Goal: Task Accomplishment & Management: Use online tool/utility

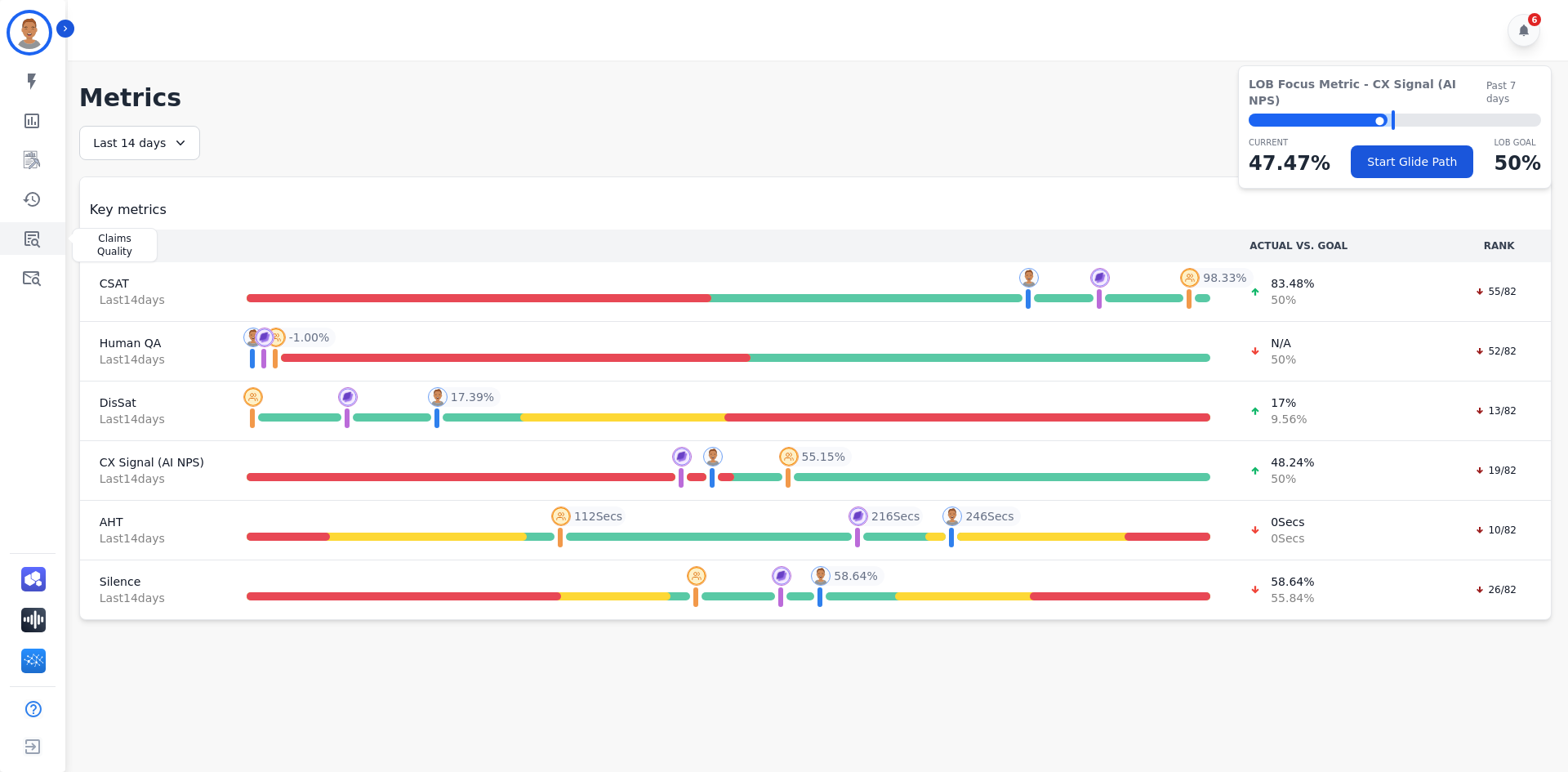
click at [39, 239] on icon "Sidebar" at bounding box center [33, 240] width 16 height 16
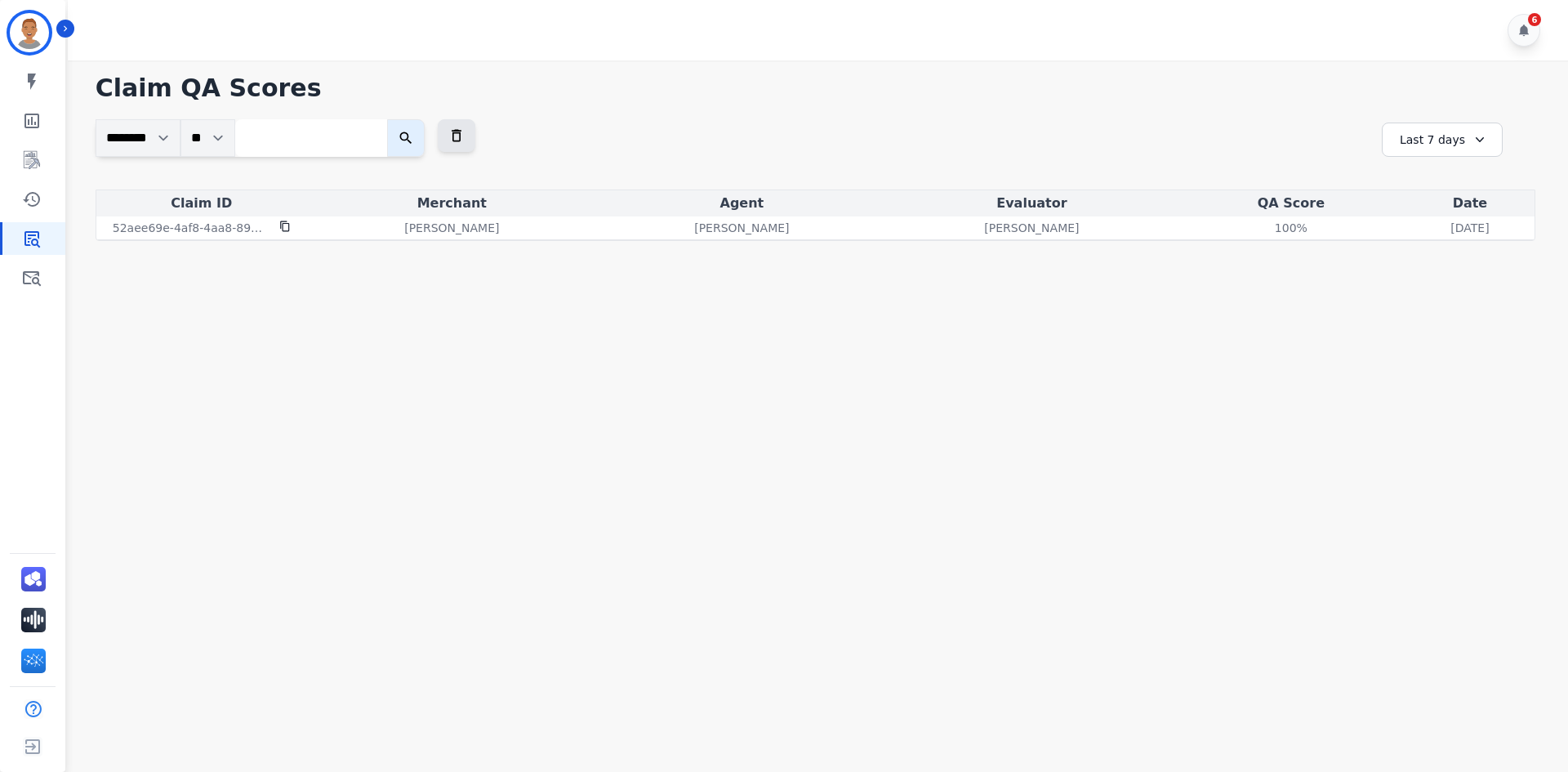
click at [414, 139] on icon "submit" at bounding box center [406, 138] width 16 height 16
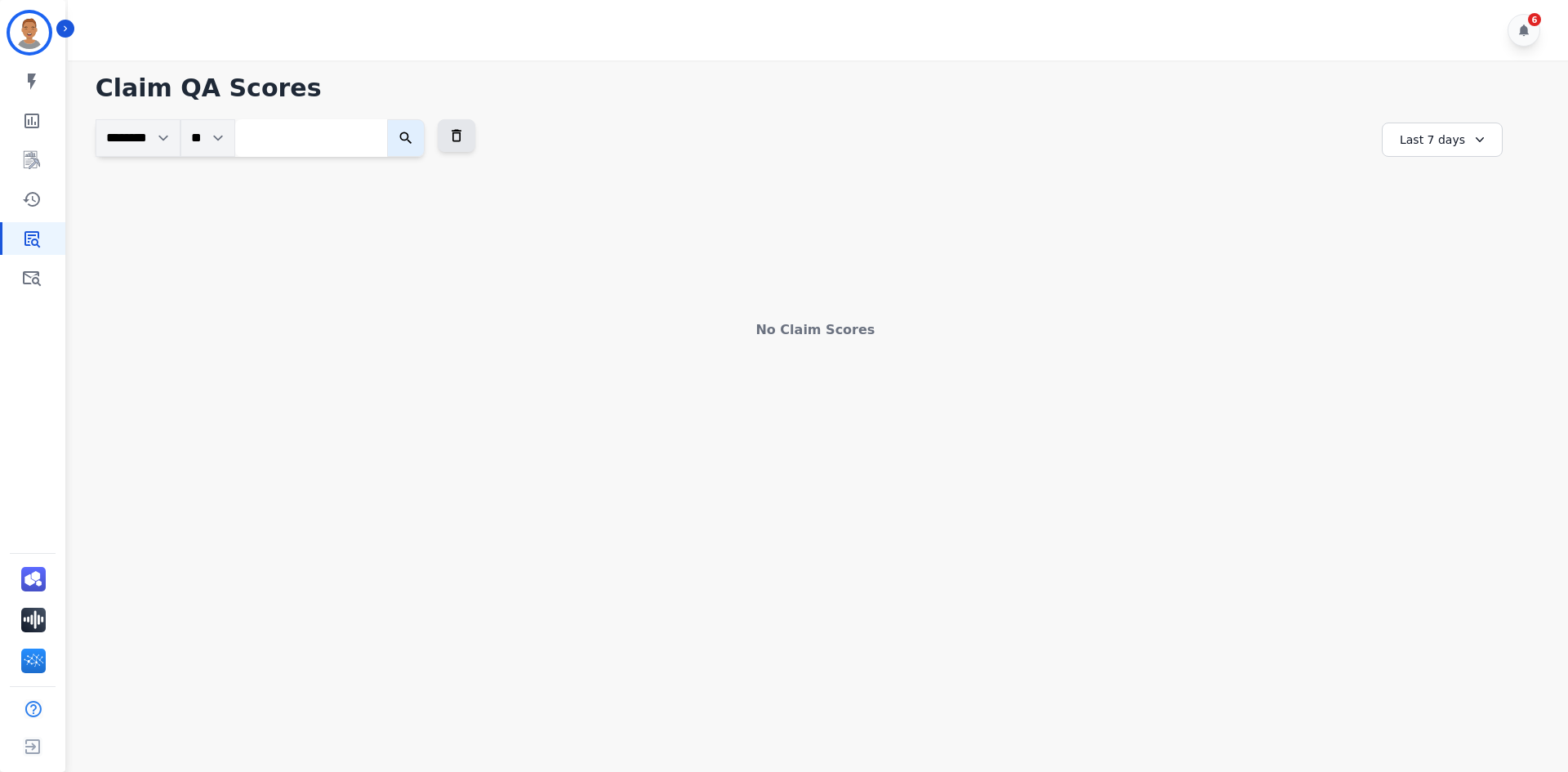
click at [1433, 146] on div "Last 7 days" at bounding box center [1442, 140] width 121 height 34
click at [1421, 259] on li "Last 14 days" at bounding box center [1453, 259] width 82 height 16
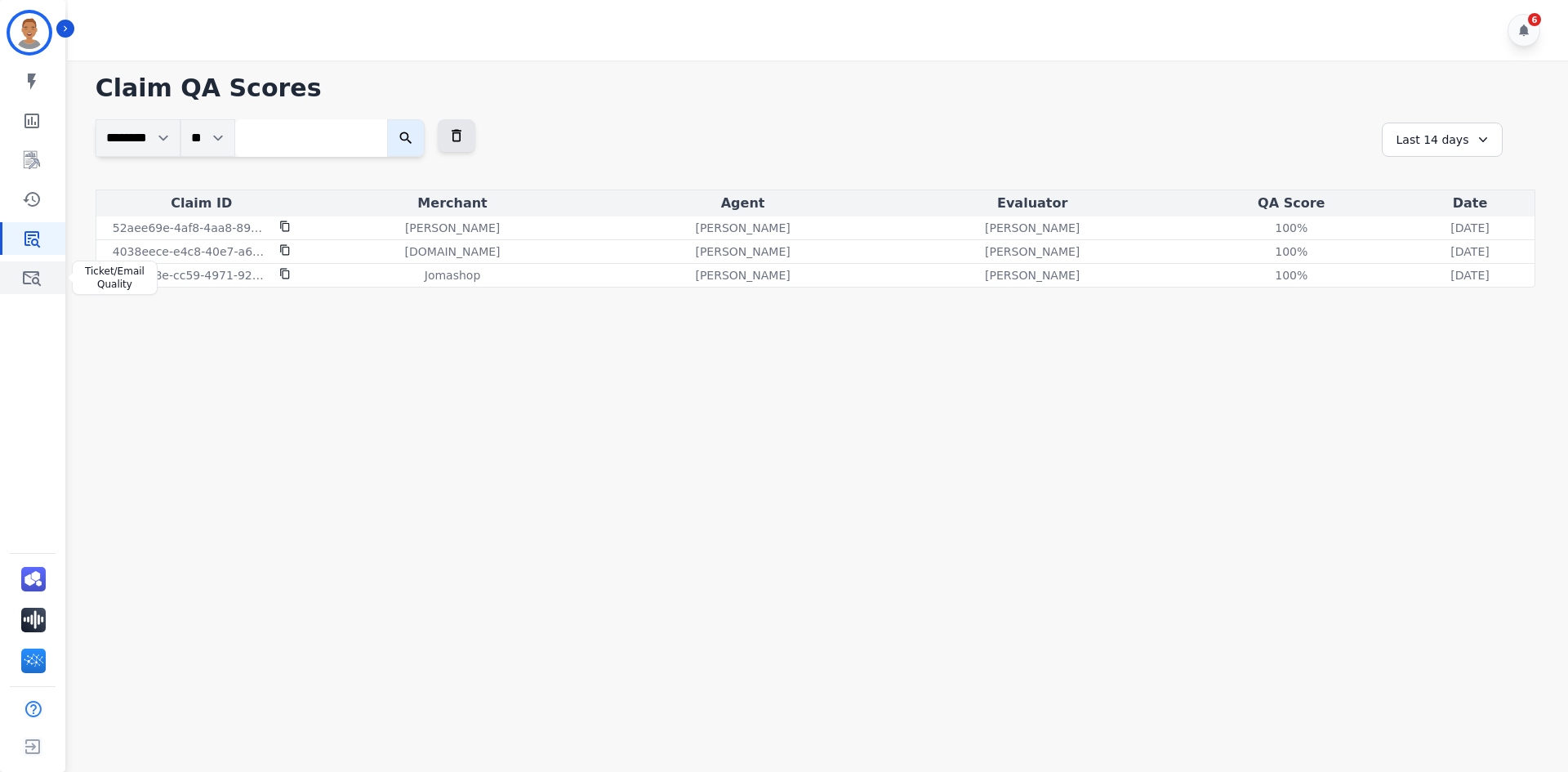
click at [36, 268] on link "Sidebar" at bounding box center [33, 278] width 63 height 33
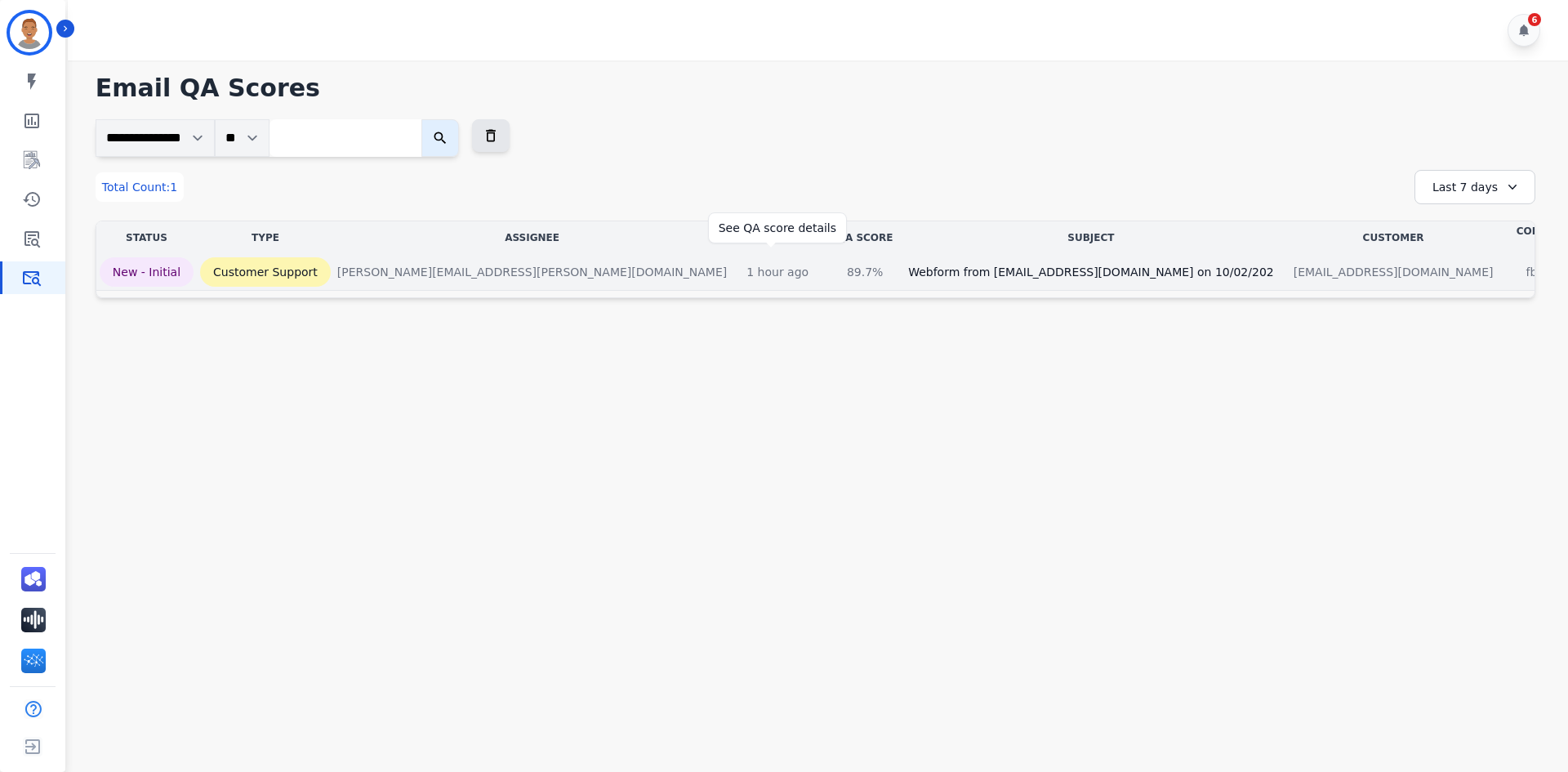
click at [828, 264] on div "89.7%" at bounding box center [865, 272] width 74 height 16
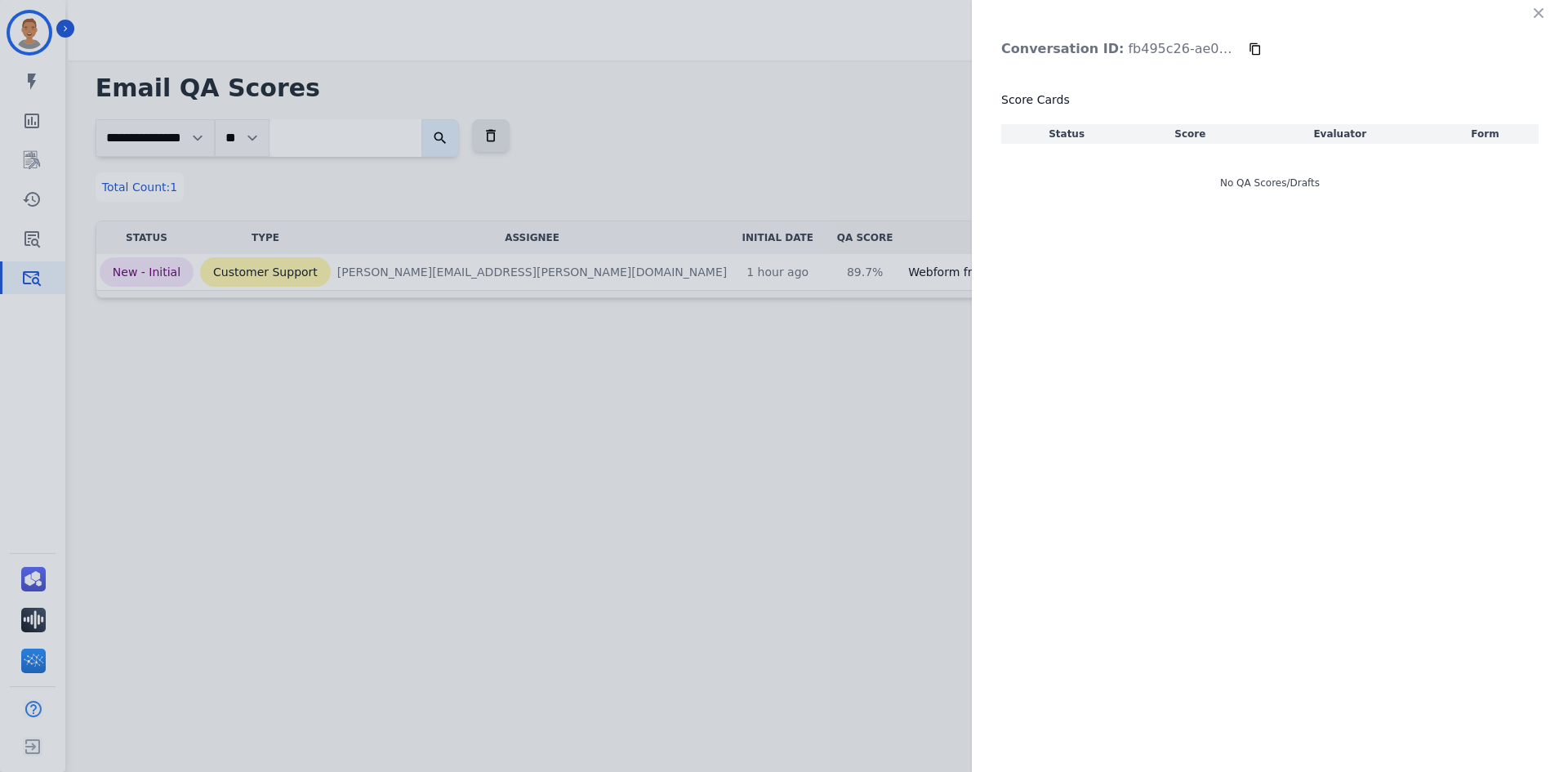
click at [764, 259] on div "Conversation ID: fb495c26-ae0d-4c1a-a73d-67789bc6b721 Score Cards Status Score …" at bounding box center [784, 386] width 1568 height 772
click at [1539, 14] on icon "button" at bounding box center [1539, 13] width 10 height 10
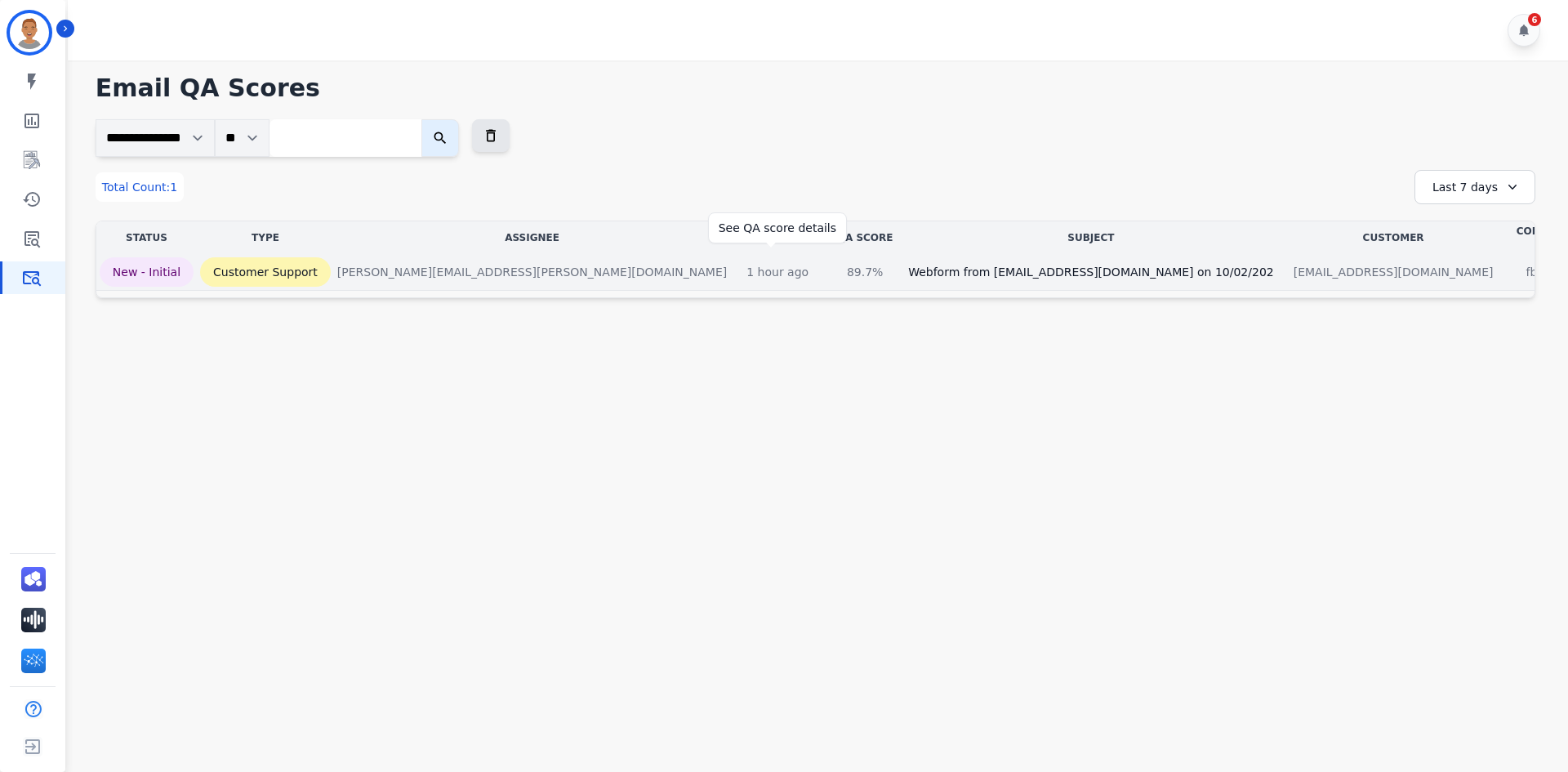
click at [828, 264] on div "89.7%" at bounding box center [865, 272] width 74 height 16
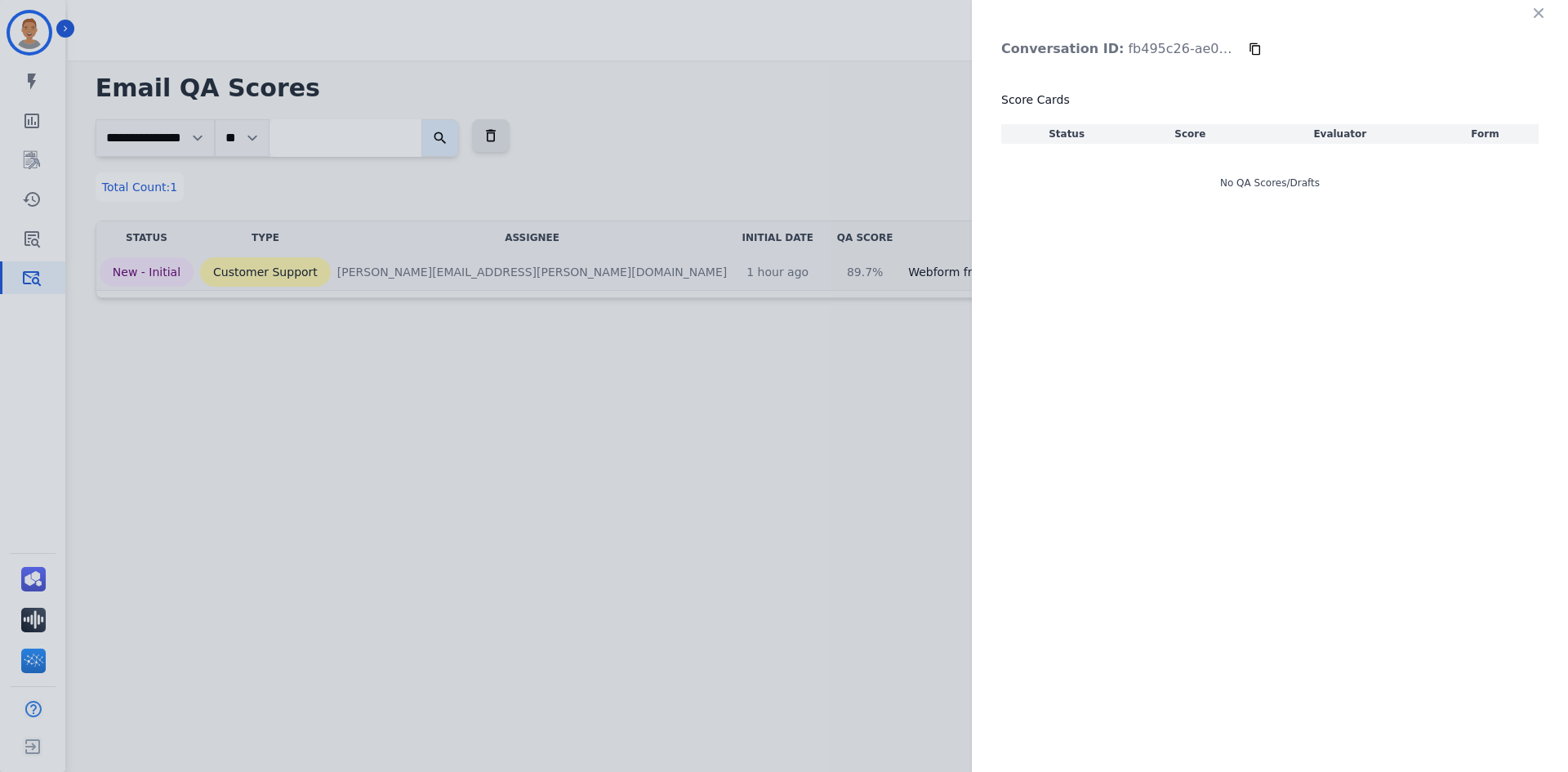
click at [766, 259] on div "Conversation ID: fb495c26-ae0d-4c1a-a73d-67789bc6b721 Score Cards Status Score …" at bounding box center [784, 386] width 1568 height 772
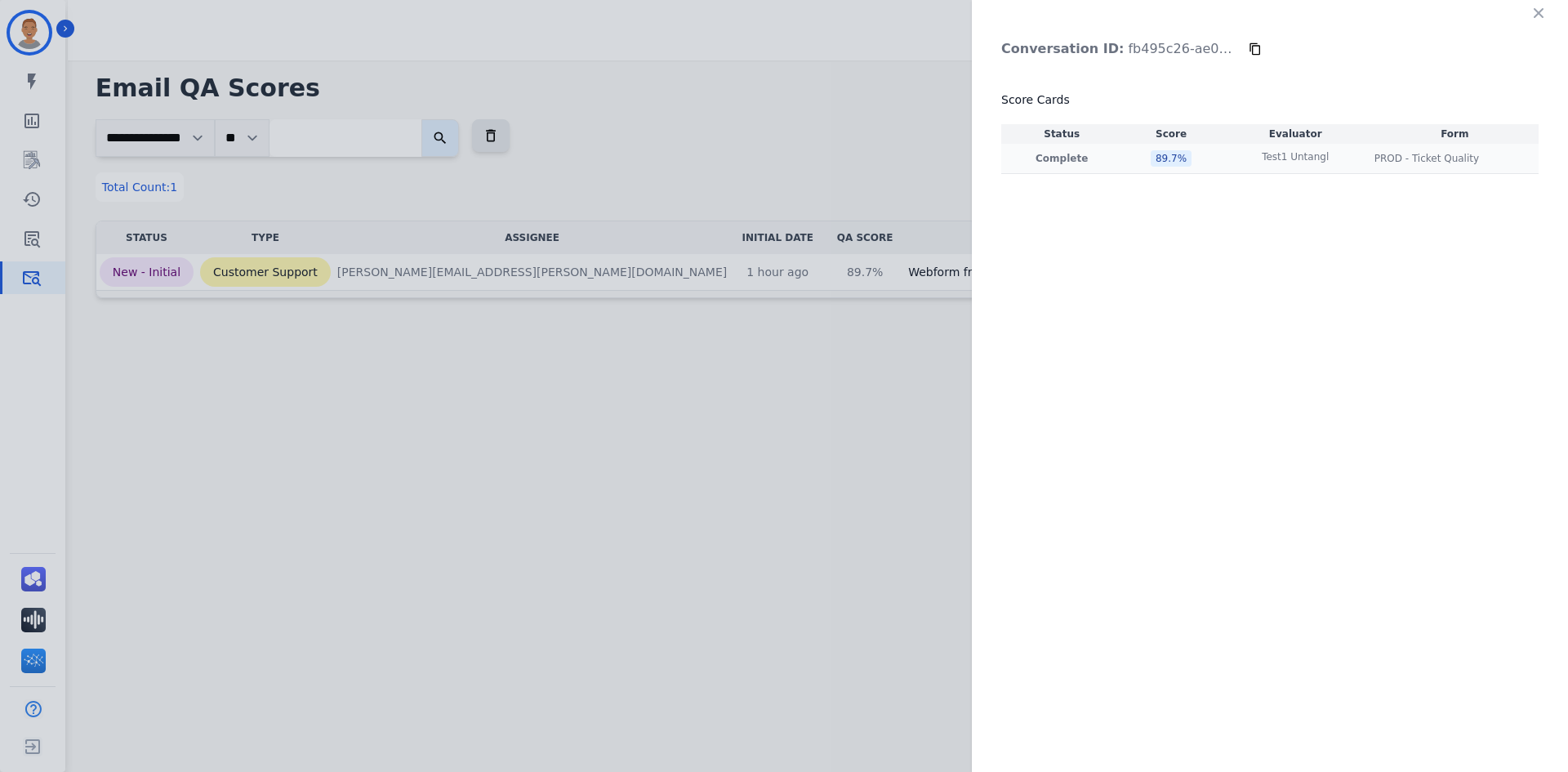
click at [1168, 158] on div "89.7 %" at bounding box center [1171, 159] width 41 height 16
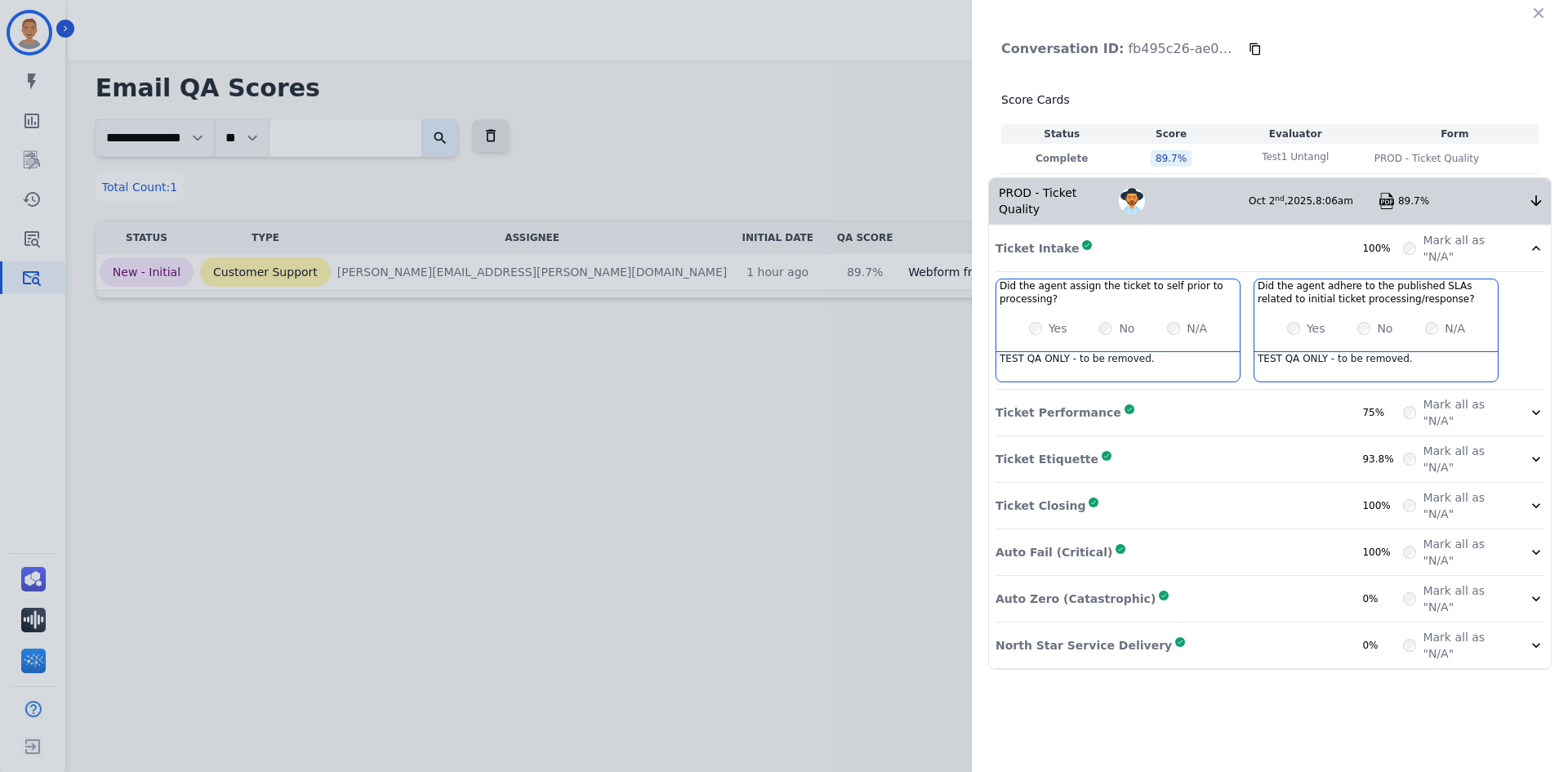
click at [261, 102] on div "Conversation ID: fb495c26-ae0d-4c1a-a73d-67789bc6b721 Score Cards Status Score …" at bounding box center [784, 386] width 1568 height 772
click at [1536, 5] on icon "button" at bounding box center [1539, 13] width 16 height 16
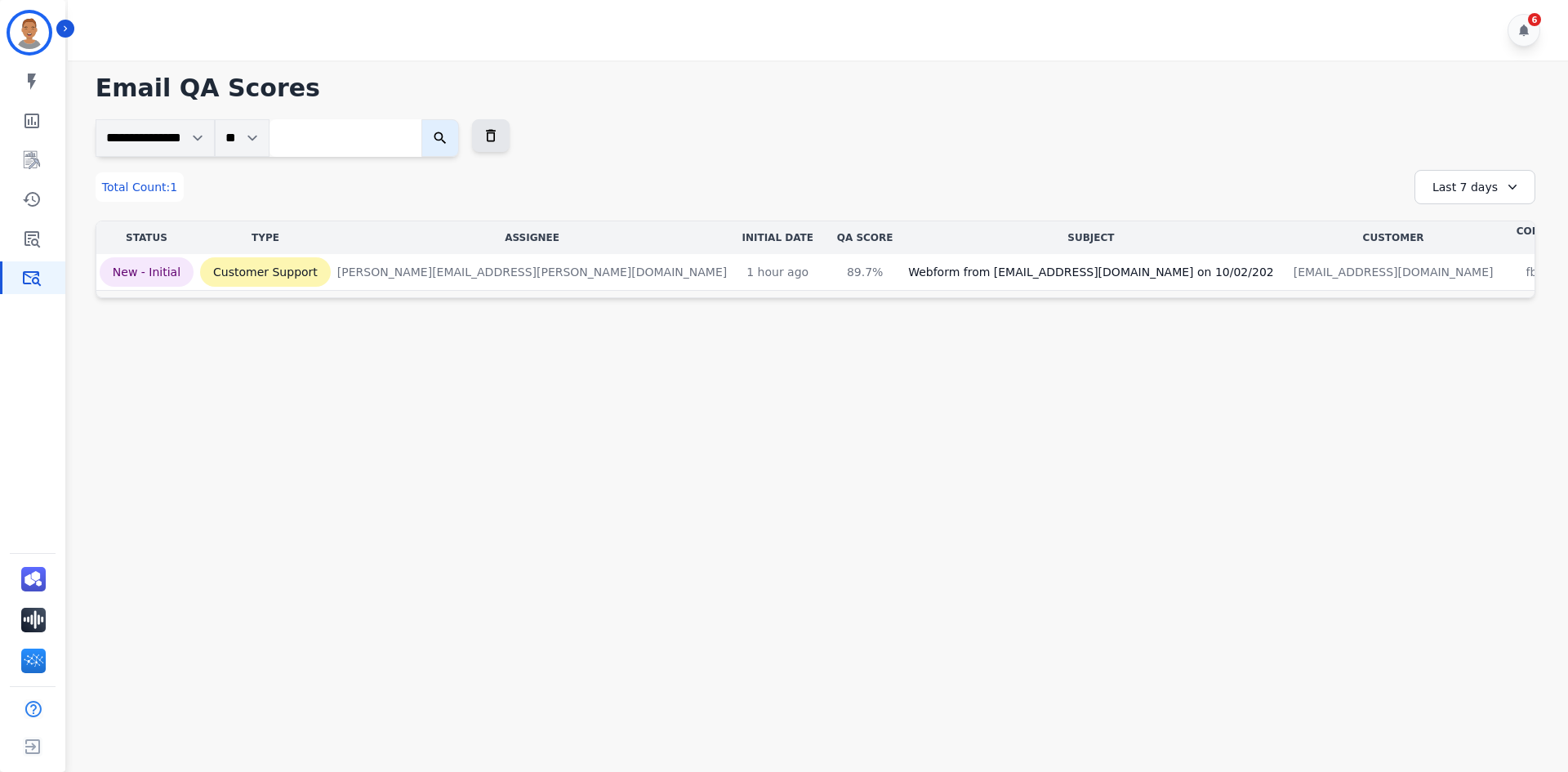
click at [370, 137] on input "search" at bounding box center [345, 138] width 152 height 38
paste input "**********"
type input "**********"
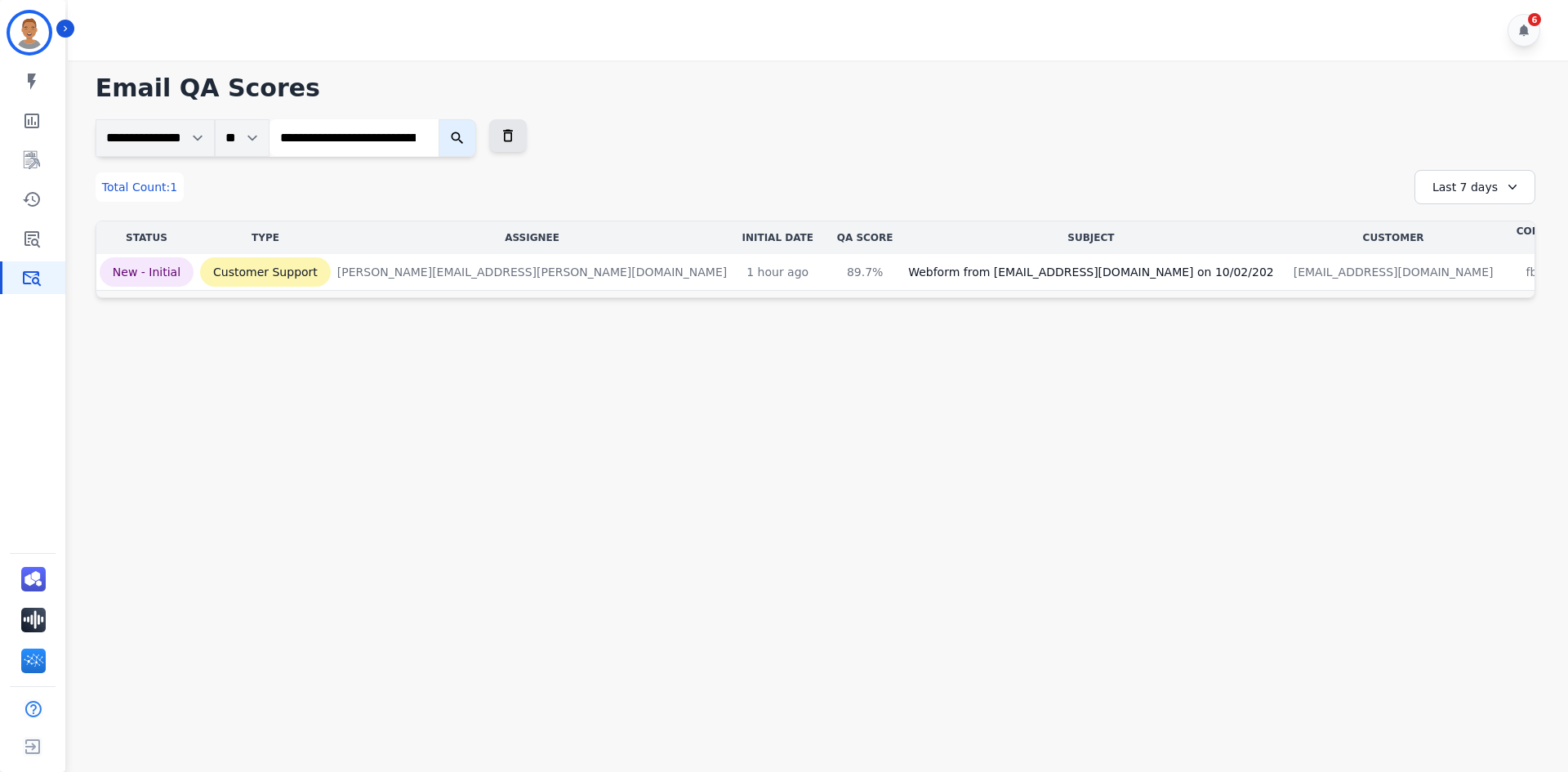
click at [461, 133] on button "submit" at bounding box center [458, 138] width 38 height 38
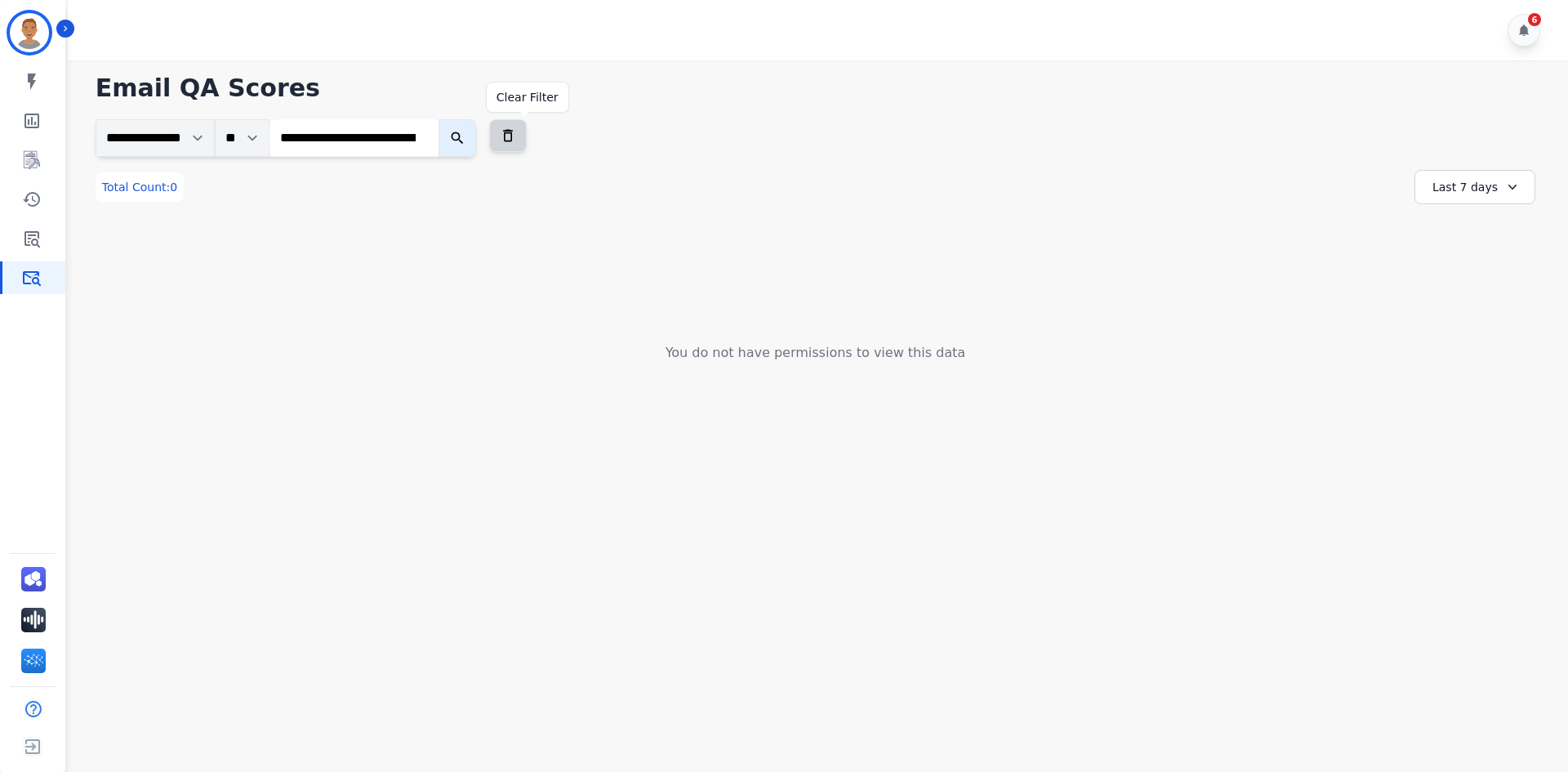
click at [516, 137] on icon at bounding box center [508, 136] width 16 height 16
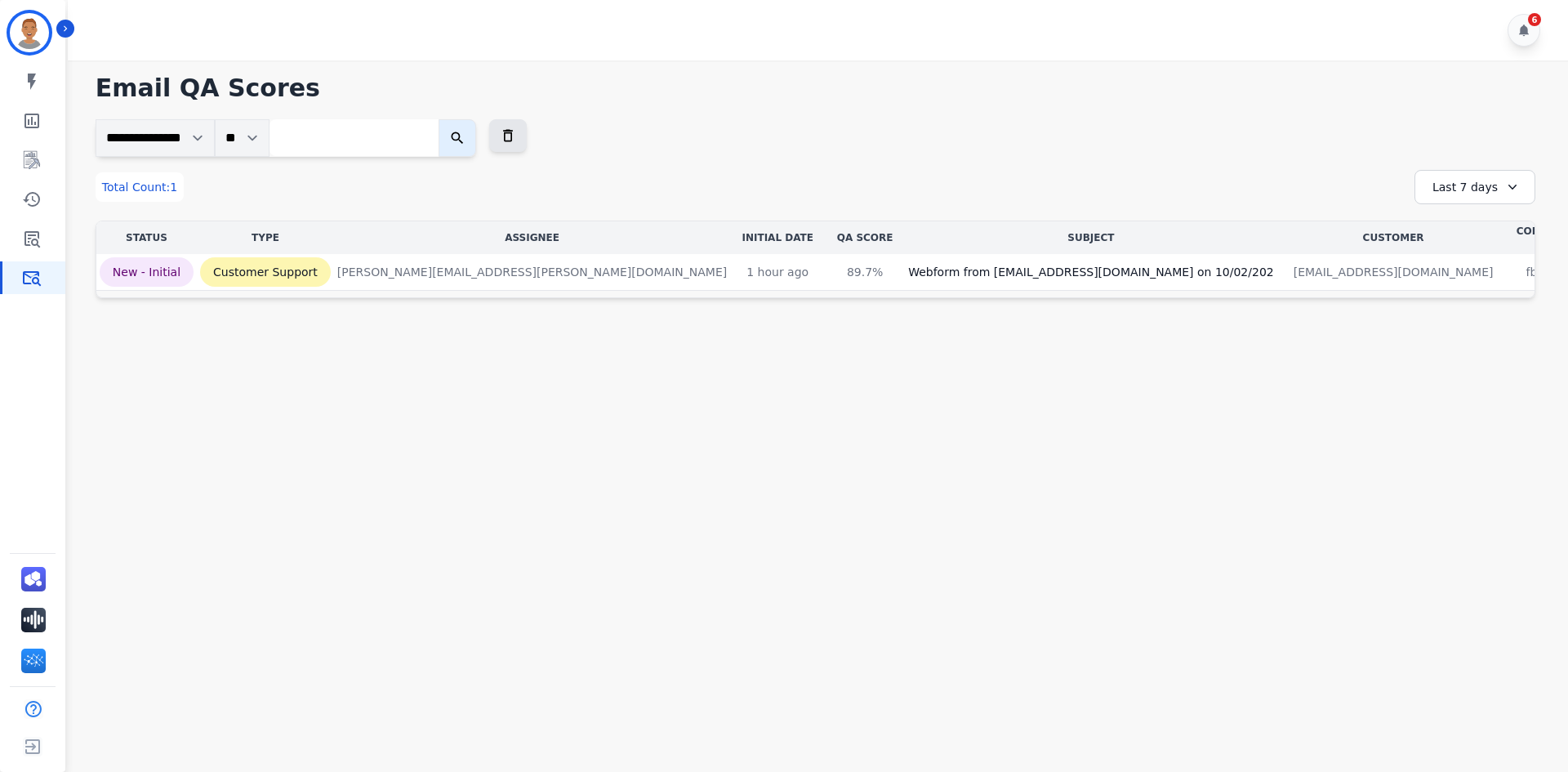
click at [324, 146] on input "search" at bounding box center [353, 137] width 169 height 37
paste input "**********"
type input "**********"
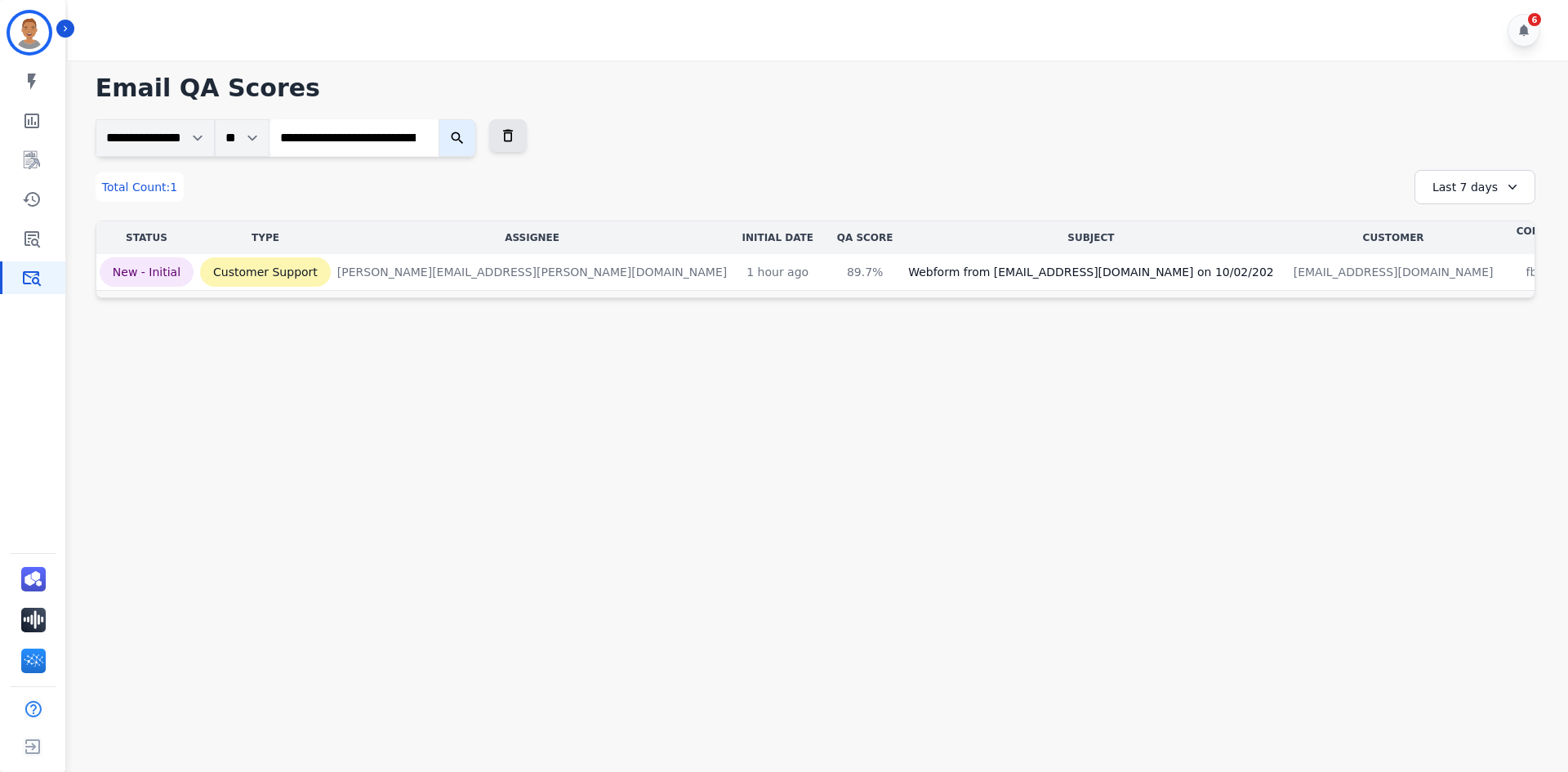
click at [476, 143] on button "submit" at bounding box center [458, 138] width 38 height 38
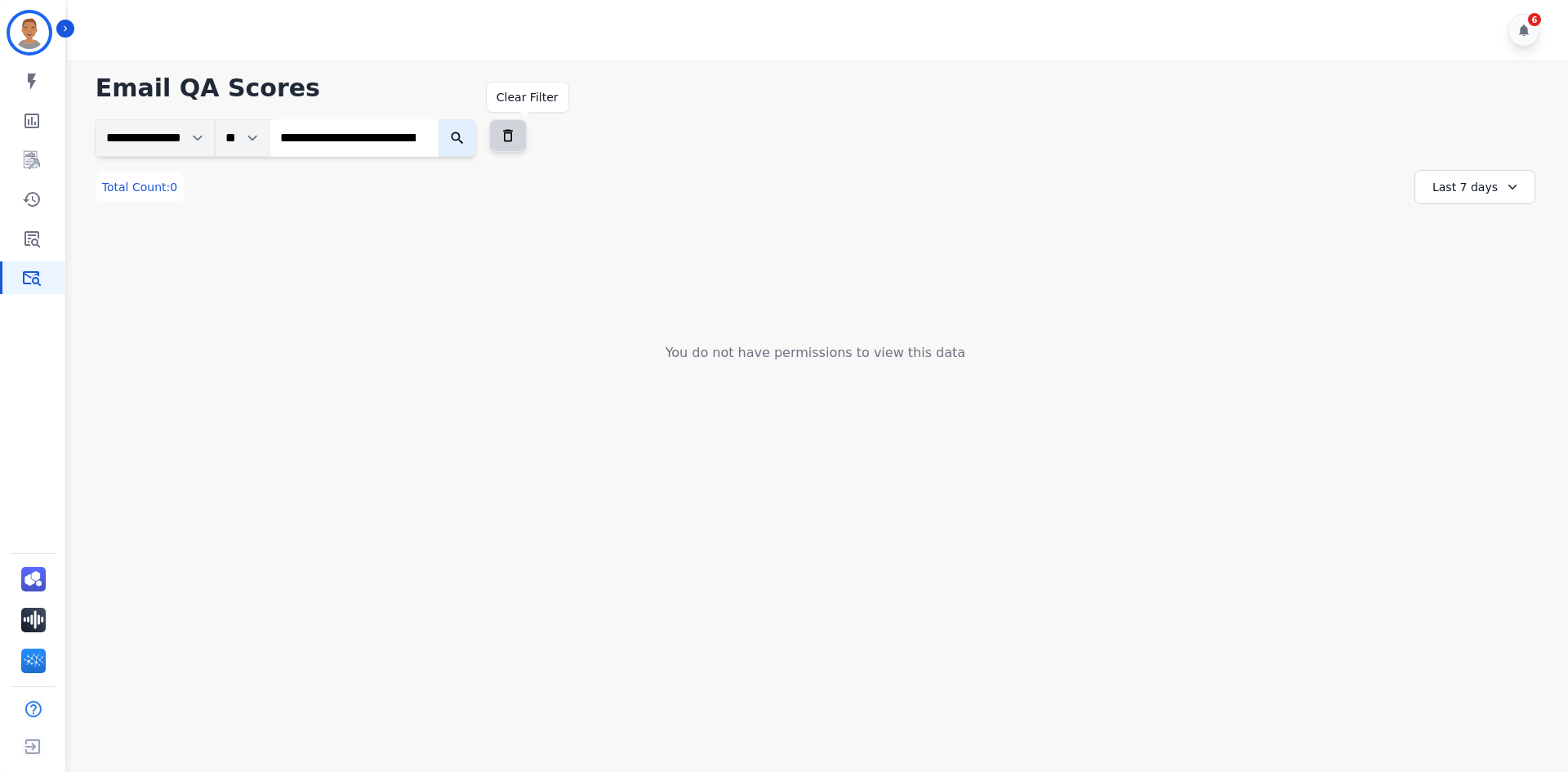
click at [516, 136] on icon at bounding box center [508, 136] width 16 height 16
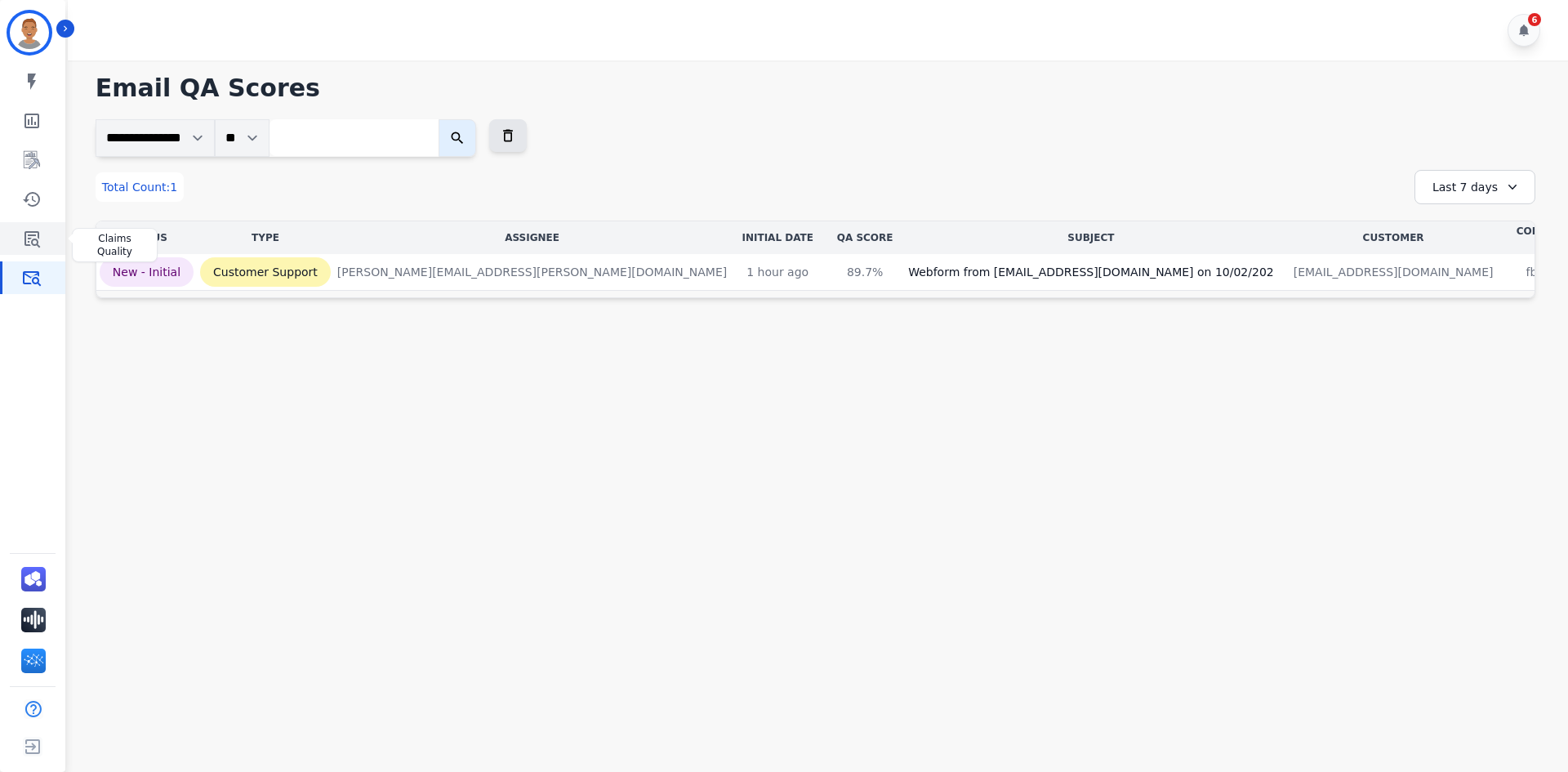
click at [43, 248] on link "Sidebar" at bounding box center [33, 239] width 63 height 33
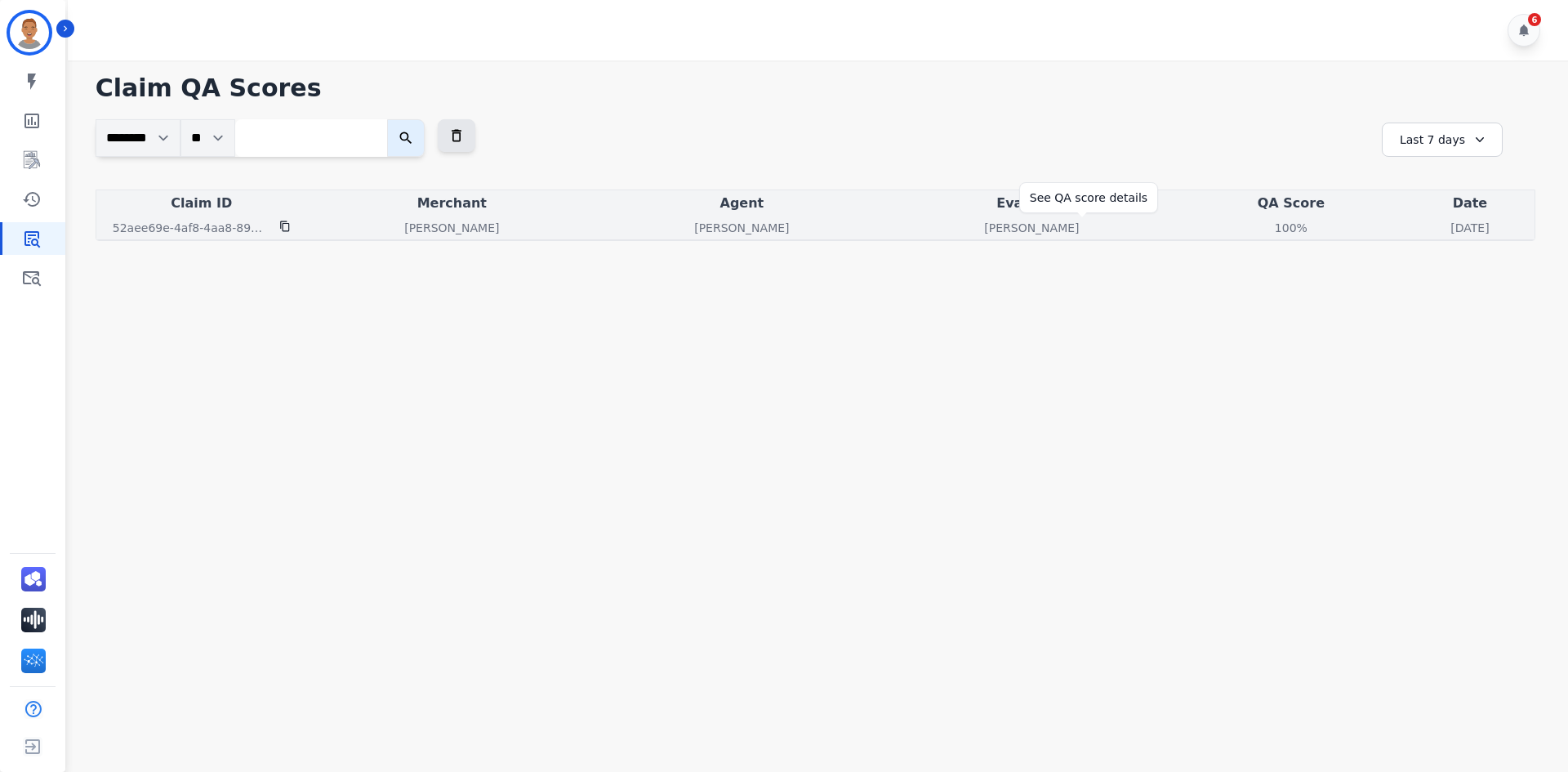
click at [1255, 228] on div "100 %" at bounding box center [1292, 228] width 74 height 16
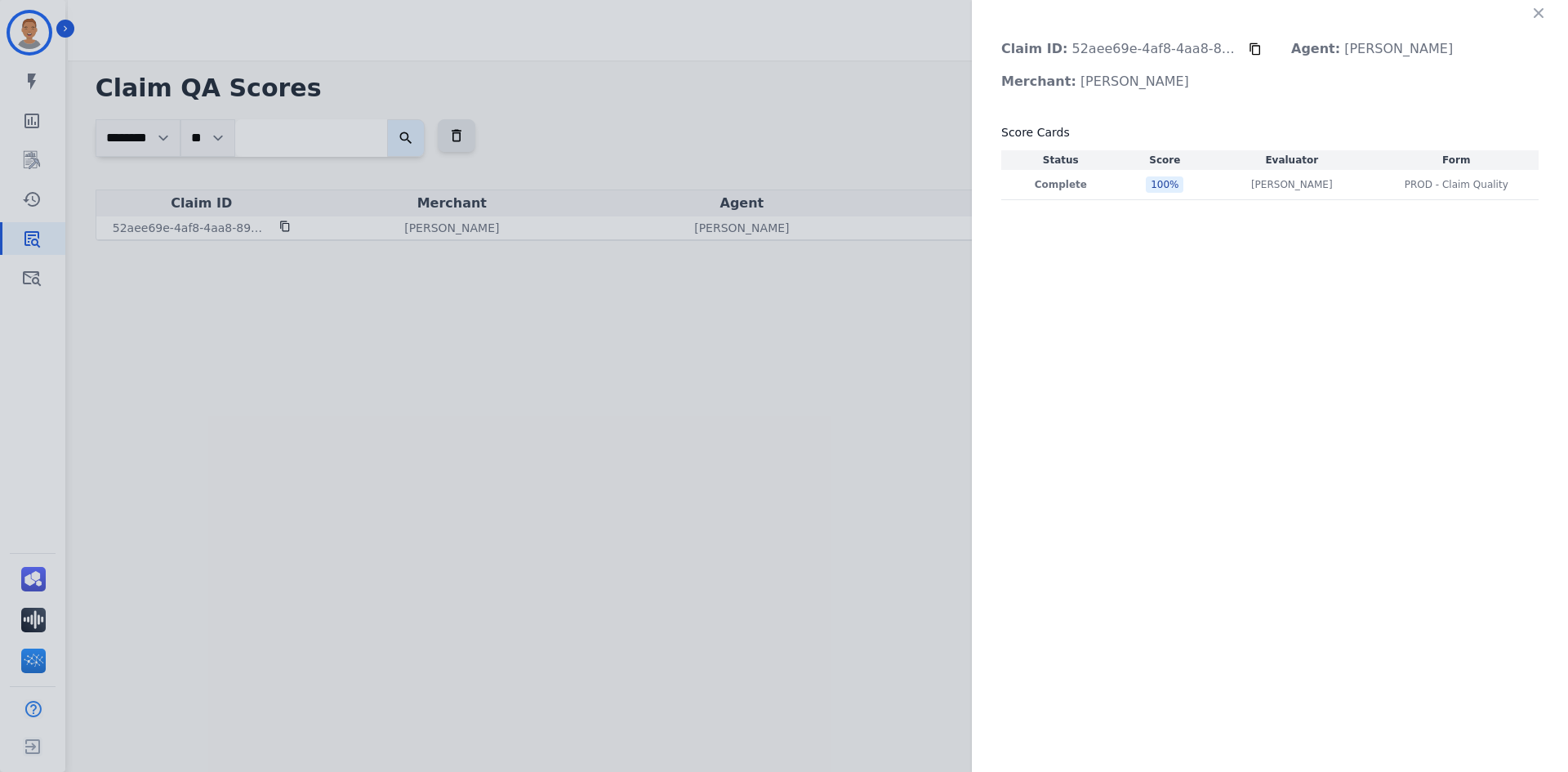
click at [50, 39] on div "Claim ID: 52aee69e-4af8-4aa8-89be-23afef9fedb7 Agent: Veronica Smith Merchant: …" at bounding box center [784, 386] width 1568 height 772
click at [1533, 13] on icon "button" at bounding box center [1539, 13] width 16 height 16
